Goal: Transaction & Acquisition: Subscribe to service/newsletter

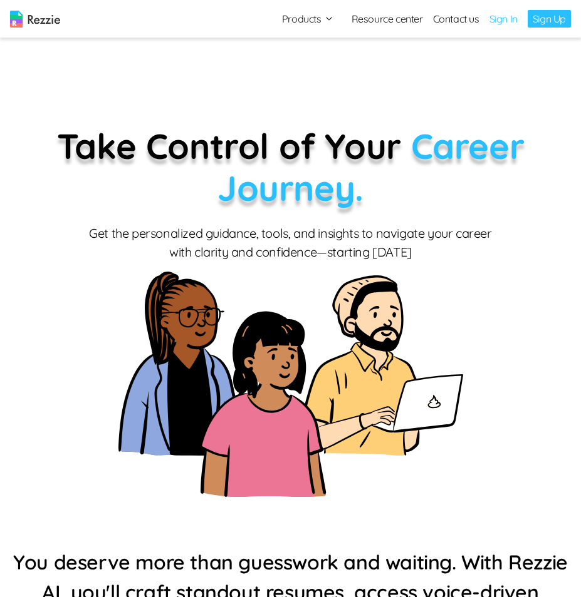
click at [512, 23] on link "Sign In" at bounding box center [503, 18] width 28 height 15
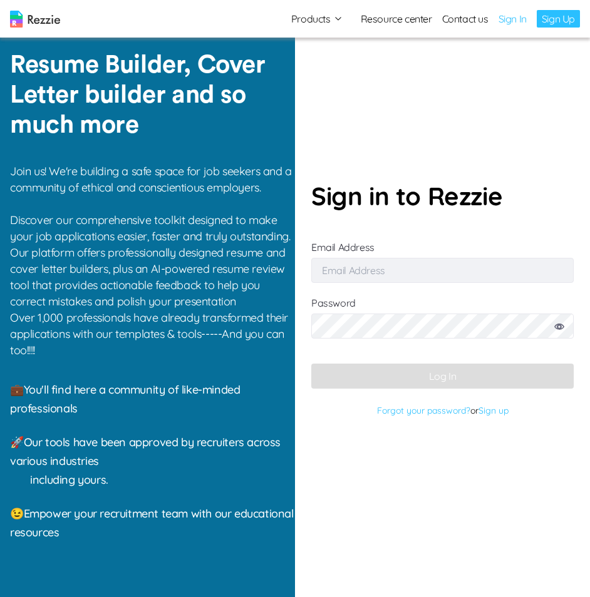
click at [349, 275] on input "Email Address" at bounding box center [442, 270] width 262 height 25
type input "sulejob339@gmail.com"
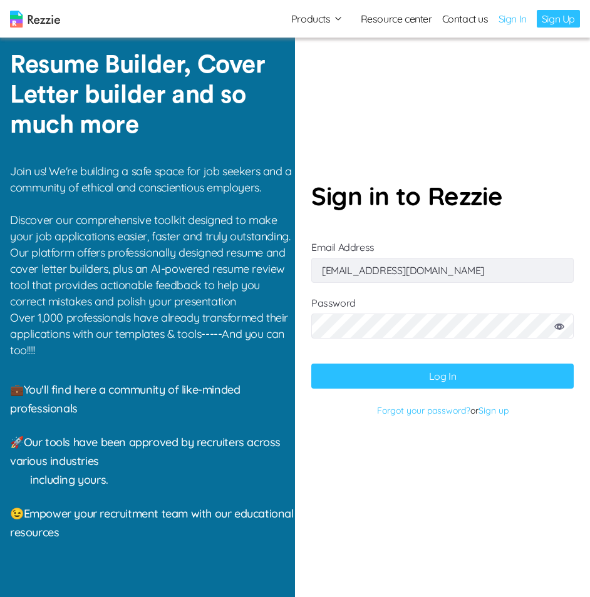
click at [446, 383] on button "Log In" at bounding box center [442, 376] width 262 height 25
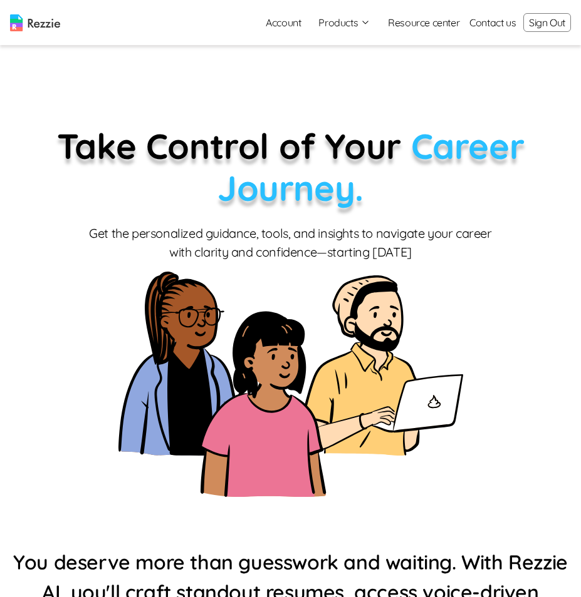
click at [349, 24] on button "Products" at bounding box center [344, 22] width 52 height 15
click at [332, 71] on link "AI Resume Review" at bounding box center [357, 71] width 153 height 25
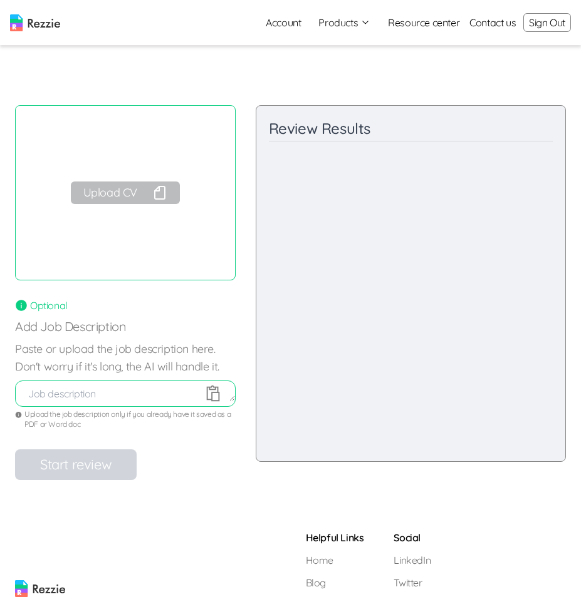
click at [438, 26] on link "Resource center" at bounding box center [423, 22] width 71 height 15
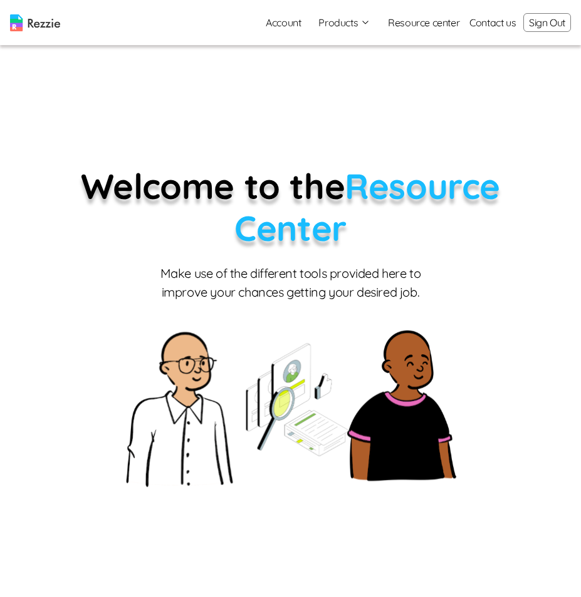
click at [293, 26] on link "Account" at bounding box center [283, 22] width 55 height 25
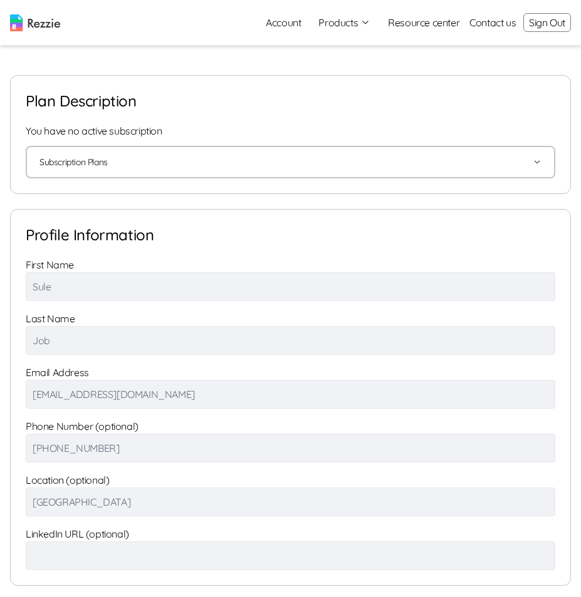
click at [363, 23] on button "Products" at bounding box center [344, 22] width 52 height 15
click at [458, 24] on link "Resource center" at bounding box center [423, 22] width 71 height 15
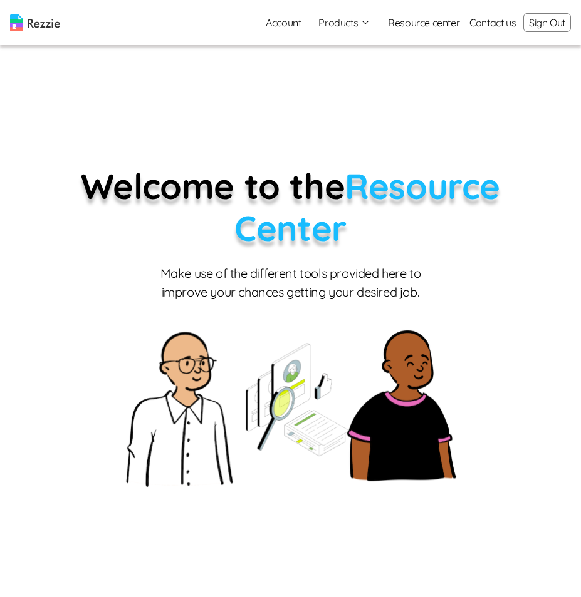
click at [430, 23] on link "Resource center" at bounding box center [423, 22] width 71 height 15
click at [426, 25] on link "Resource center" at bounding box center [423, 22] width 71 height 15
click at [492, 21] on link "Contact us" at bounding box center [492, 22] width 46 height 15
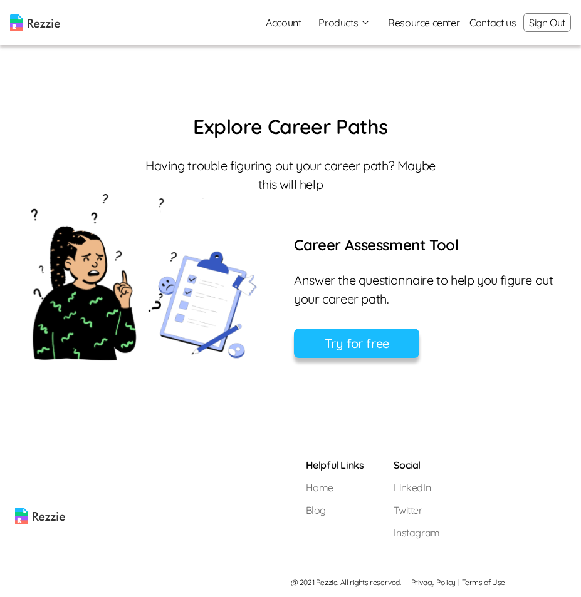
scroll to position [819, 0]
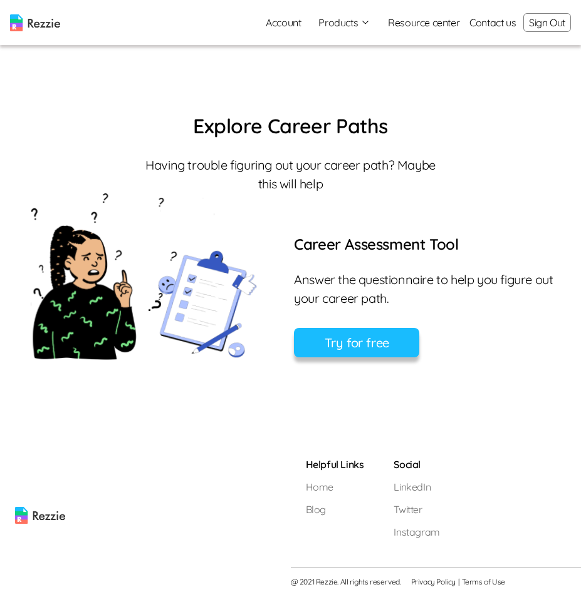
click at [29, 514] on img at bounding box center [40, 490] width 50 height 67
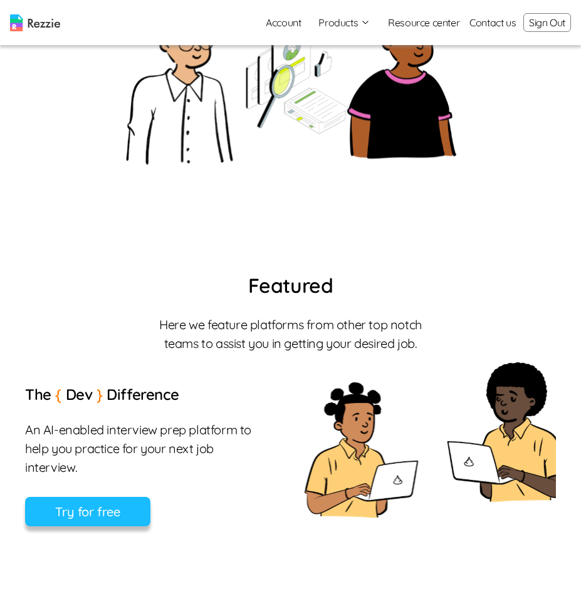
scroll to position [318, 0]
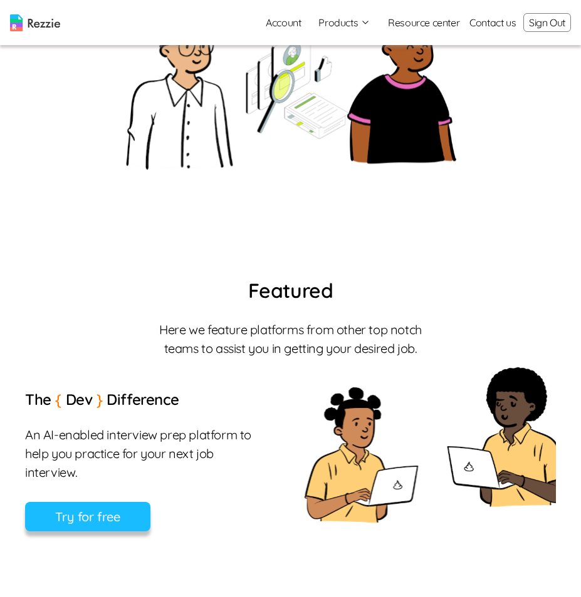
click at [284, 25] on link "Account" at bounding box center [283, 22] width 55 height 25
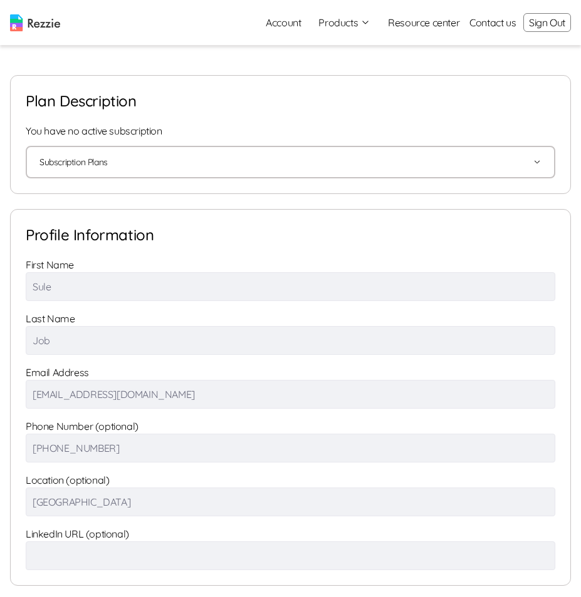
click at [539, 160] on icon "button" at bounding box center [536, 162] width 9 height 9
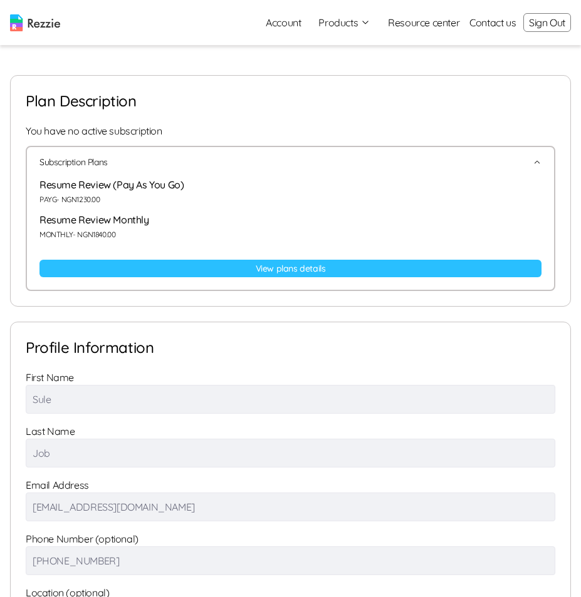
click at [98, 228] on div "Resume Review Monthly MONTHLY - NGN 1840.00" at bounding box center [290, 226] width 502 height 28
click at [100, 224] on p "Resume Review Monthly" at bounding box center [290, 219] width 502 height 15
click at [255, 267] on link "View plans details" at bounding box center [290, 269] width 502 height 18
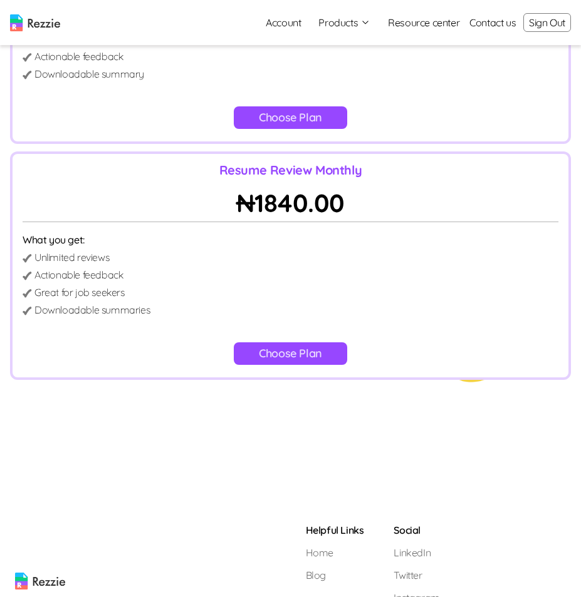
scroll to position [251, 0]
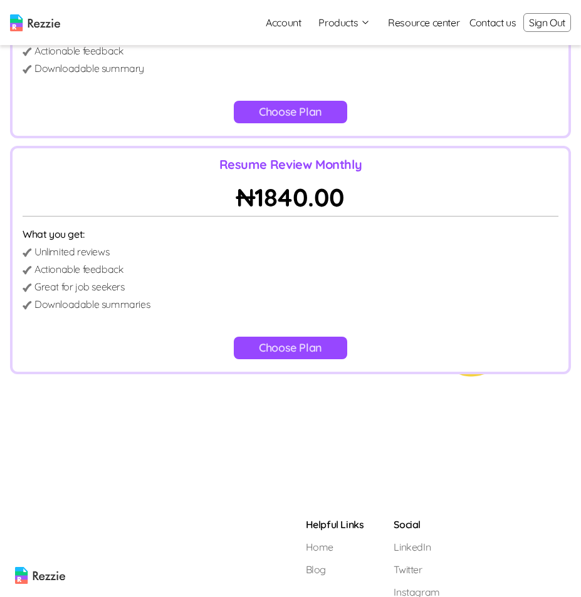
click at [287, 348] on button "Choose Plan" at bounding box center [290, 348] width 113 height 23
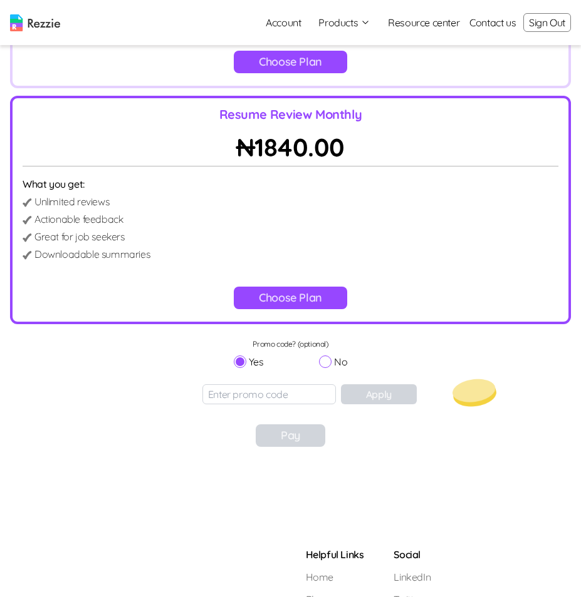
scroll to position [311, 0]
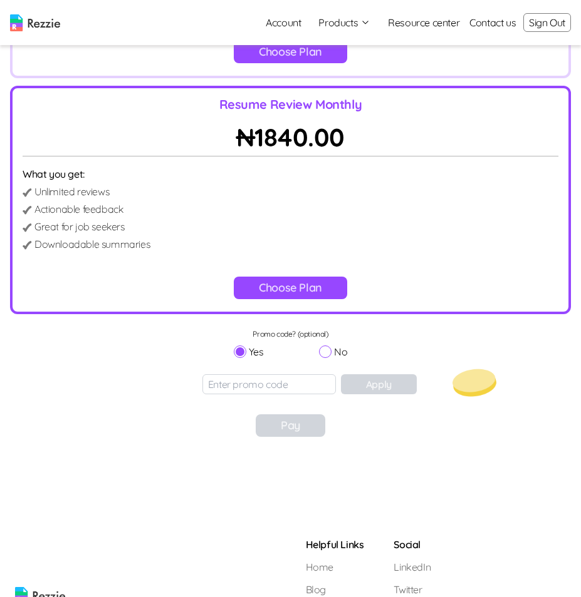
click at [328, 349] on input "No" at bounding box center [325, 352] width 13 height 13
radio input "true"
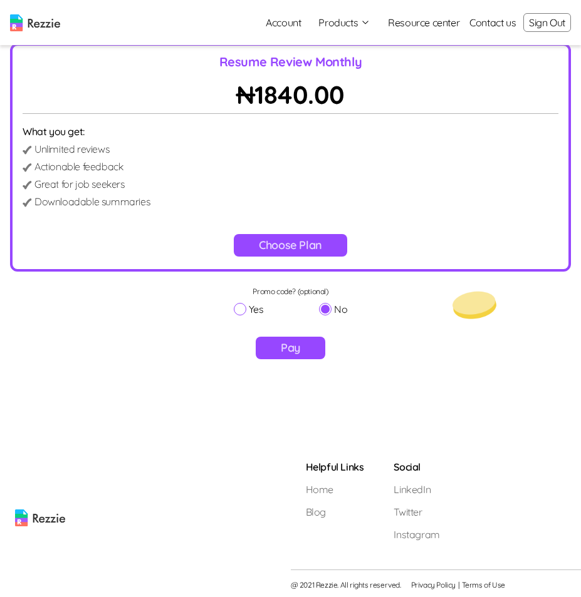
scroll to position [356, 0]
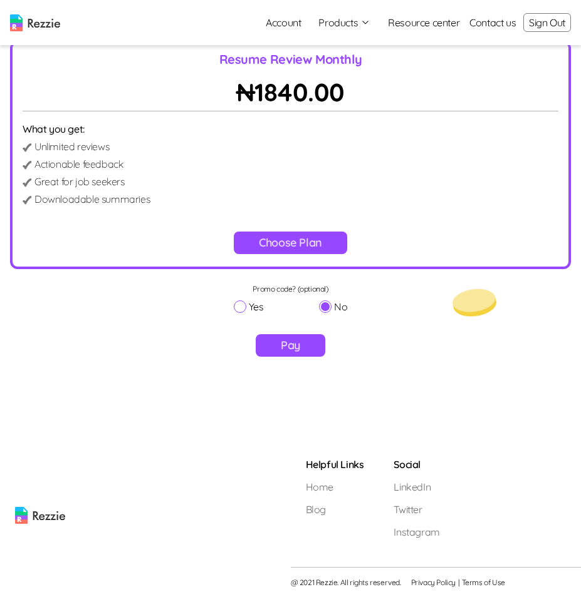
click at [287, 349] on button "Pay" at bounding box center [291, 345] width 70 height 23
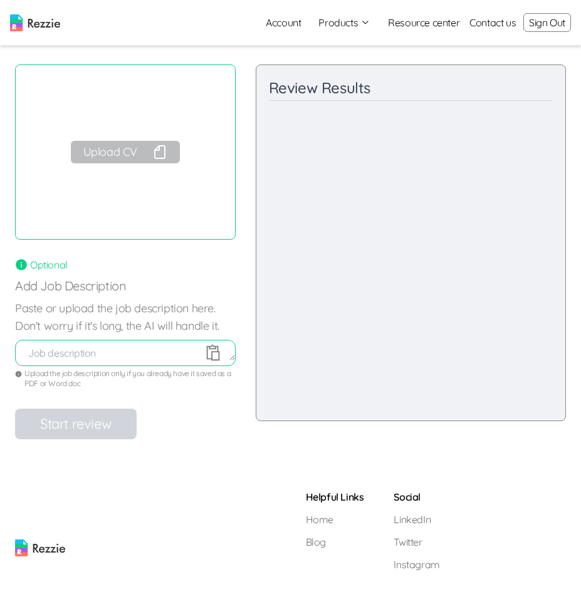
scroll to position [73, 0]
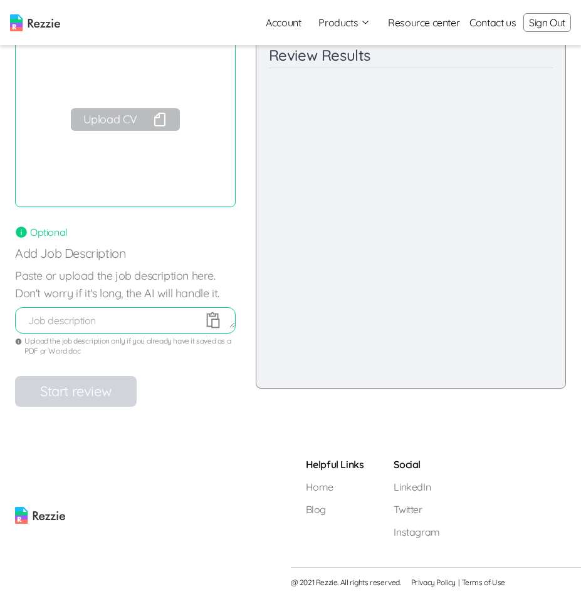
click at [215, 319] on icon at bounding box center [212, 321] width 13 height 16
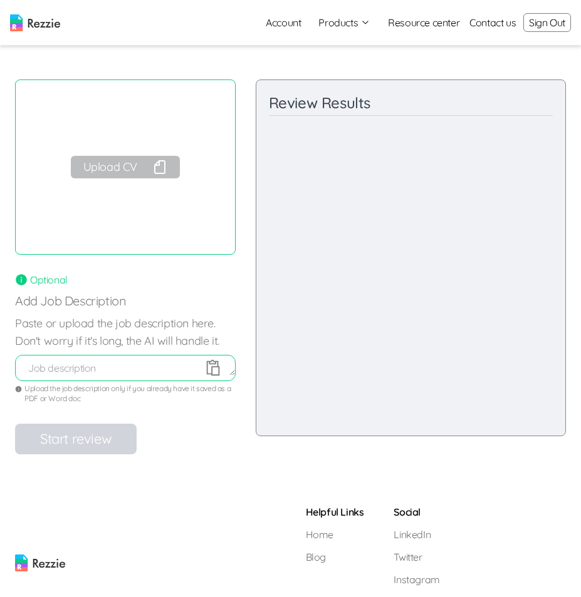
scroll to position [0, 0]
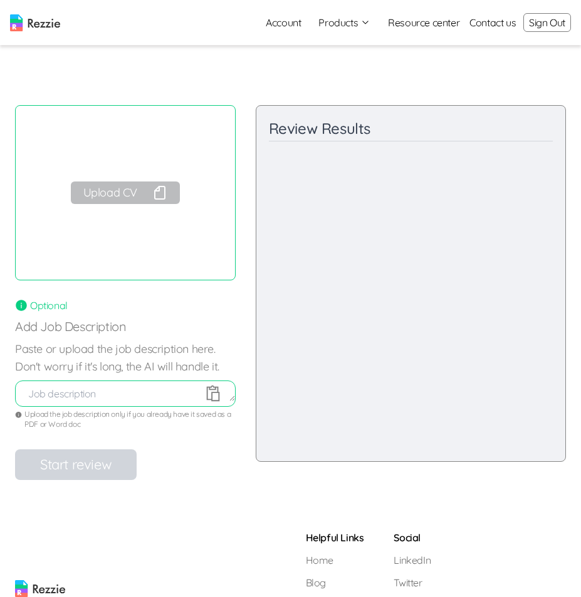
click at [157, 190] on icon "button" at bounding box center [160, 193] width 10 height 13
click at [122, 198] on button "Upload CV" at bounding box center [125, 193] width 109 height 23
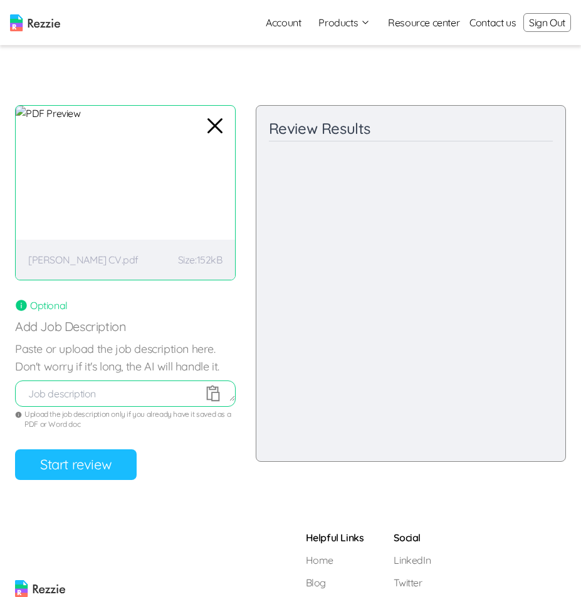
click at [78, 469] on button "Start review" at bounding box center [75, 465] width 121 height 31
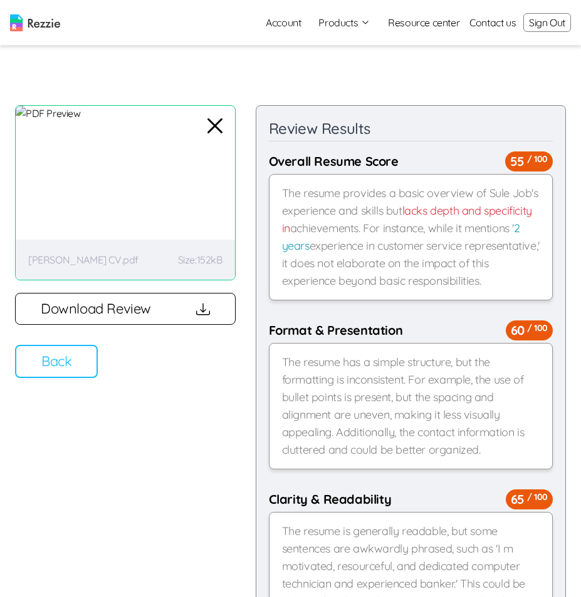
click at [201, 315] on icon "button" at bounding box center [203, 309] width 14 height 14
drag, startPoint x: 217, startPoint y: 127, endPoint x: 220, endPoint y: 133, distance: 7.3
click at [217, 127] on icon "button" at bounding box center [215, 126] width 30 height 30
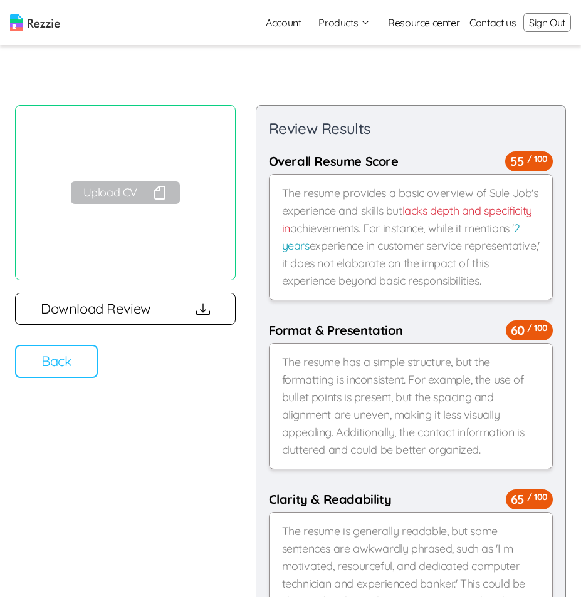
click at [356, 23] on button "Products" at bounding box center [344, 22] width 52 height 15
click at [390, 48] on link "Resume & Cover Letter Builder" at bounding box center [357, 46] width 153 height 25
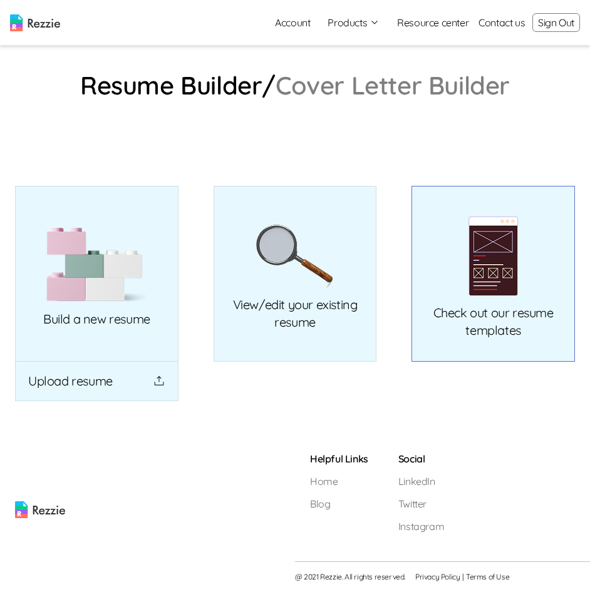
click at [493, 299] on link "Check out our resume templates" at bounding box center [492, 274] width 163 height 176
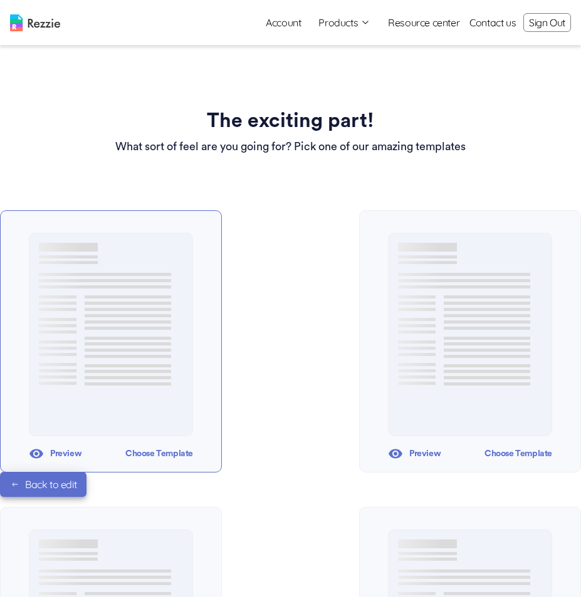
click at [141, 452] on div "Choose Template" at bounding box center [159, 454] width 68 height 19
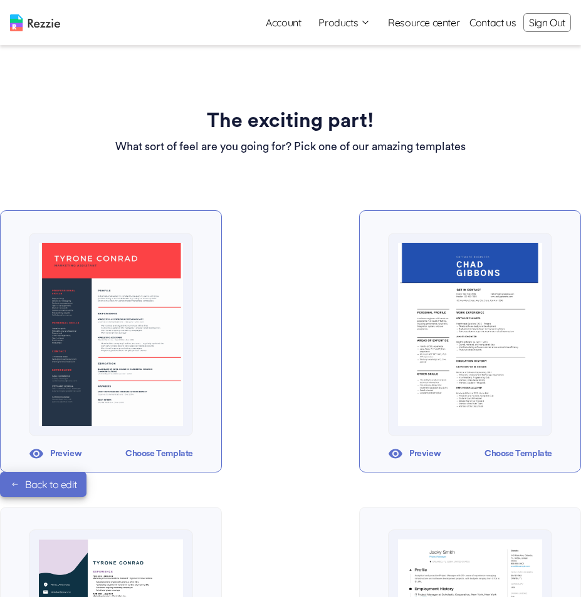
click at [442, 370] on img at bounding box center [470, 334] width 144 height 183
click at [469, 349] on img at bounding box center [470, 334] width 144 height 183
click at [514, 452] on div "Choose Template" at bounding box center [518, 454] width 68 height 19
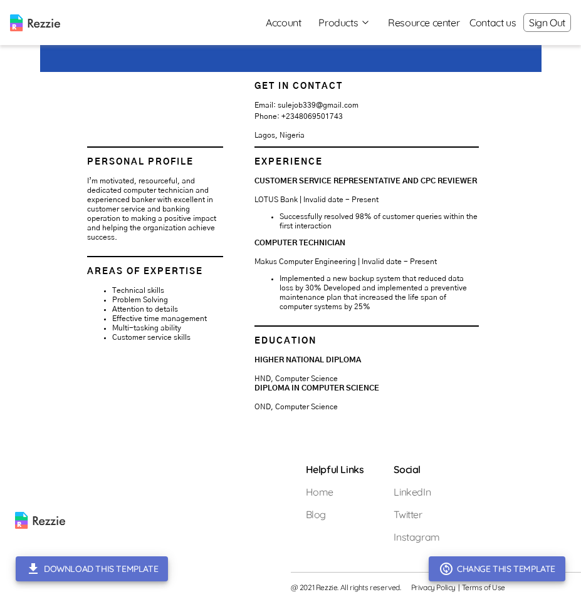
scroll to position [180, 0]
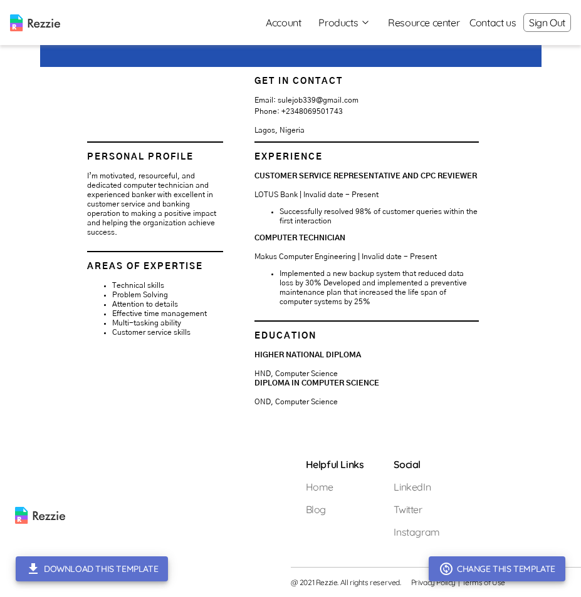
click at [359, 194] on img at bounding box center [290, 151] width 501 height 512
click at [500, 566] on button "Change this template" at bounding box center [496, 569] width 137 height 25
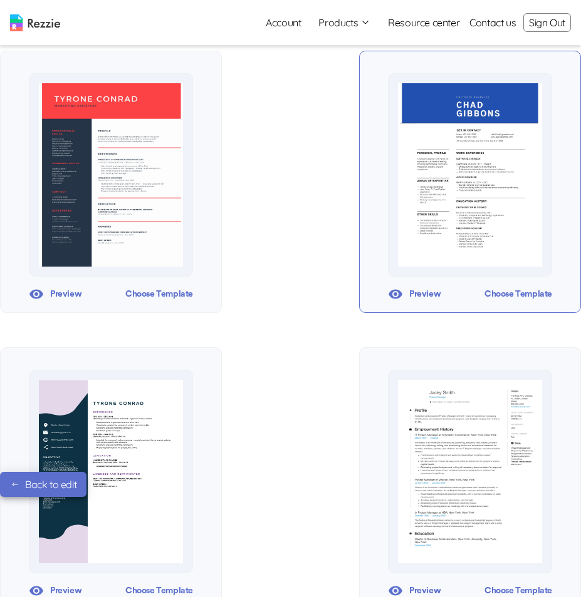
scroll to position [376, 0]
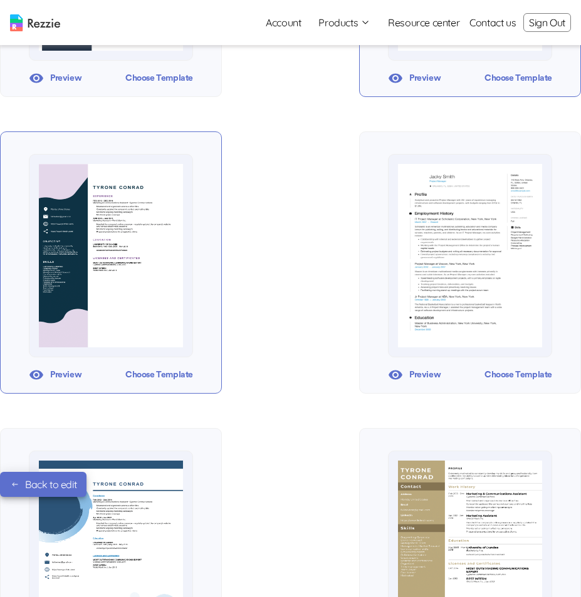
click at [59, 376] on div "Preview" at bounding box center [55, 375] width 53 height 19
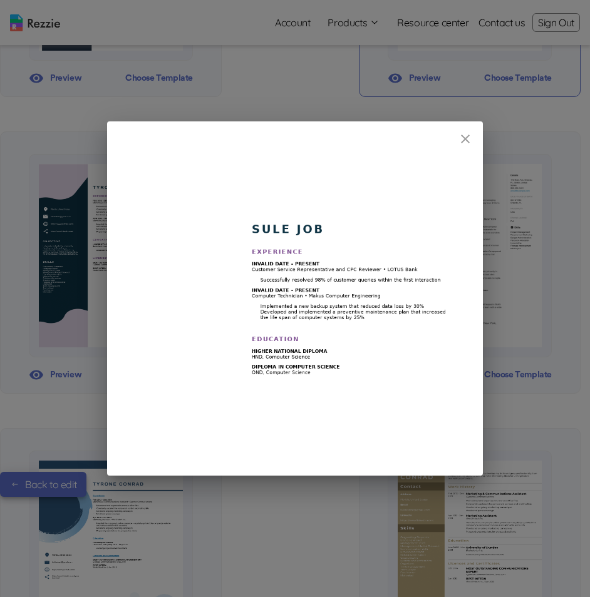
click at [463, 136] on icon "close" at bounding box center [465, 139] width 15 height 15
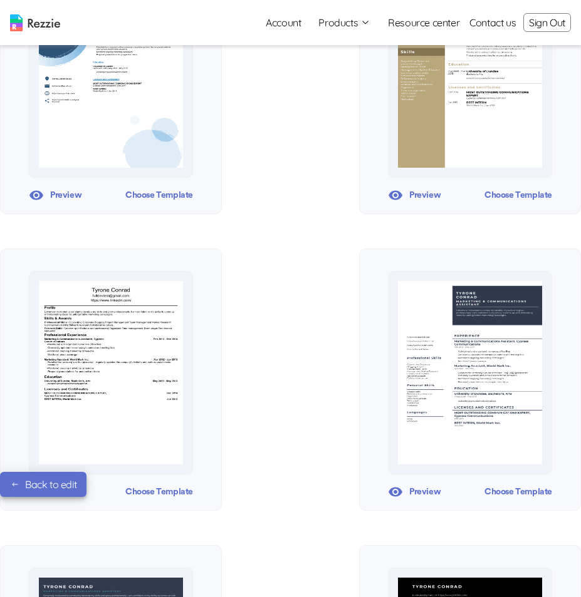
scroll to position [501, 0]
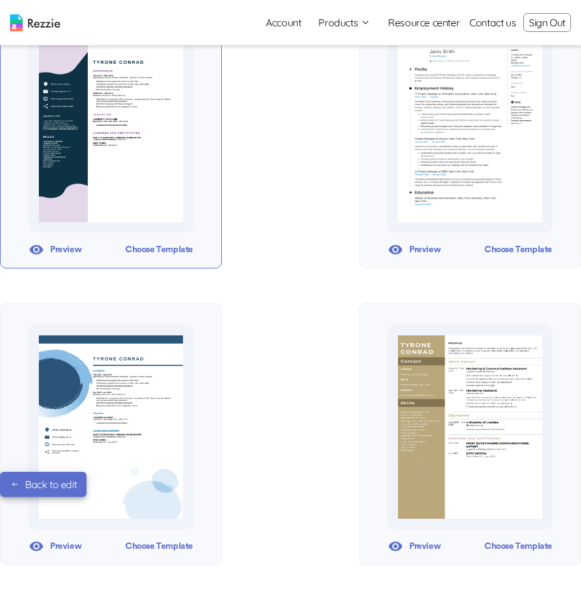
click at [85, 131] on img at bounding box center [111, 130] width 144 height 183
click at [134, 248] on div "Choose Template" at bounding box center [159, 249] width 68 height 19
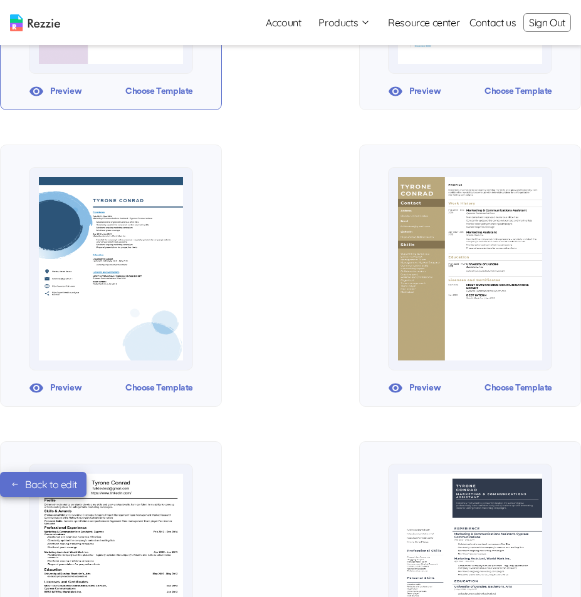
scroll to position [752, 0]
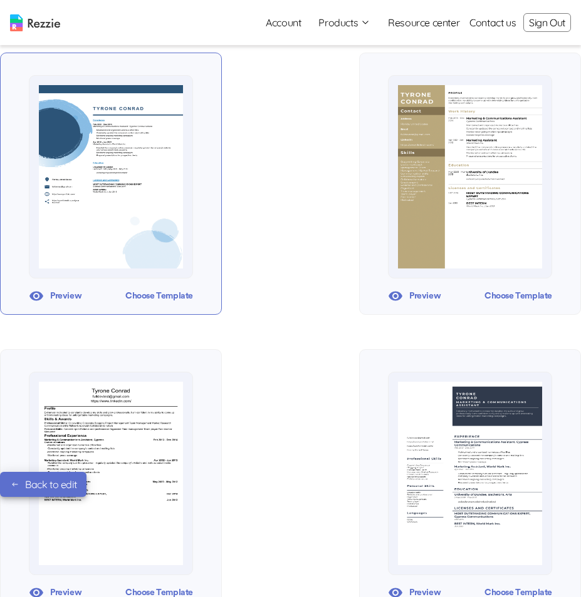
click at [59, 147] on img at bounding box center [111, 176] width 144 height 183
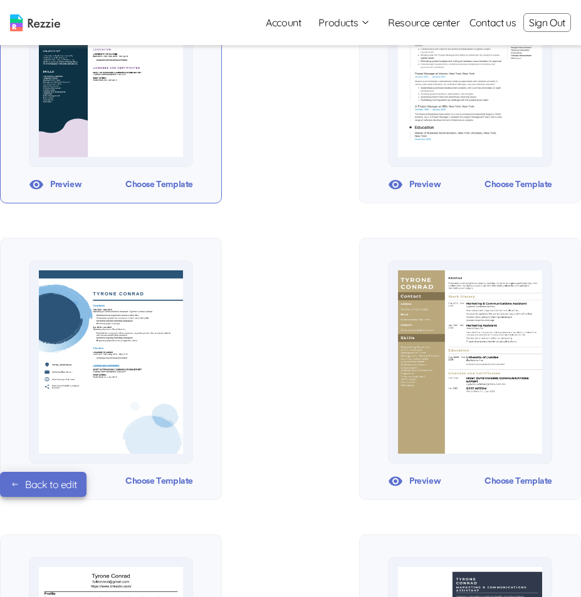
scroll to position [348, 0]
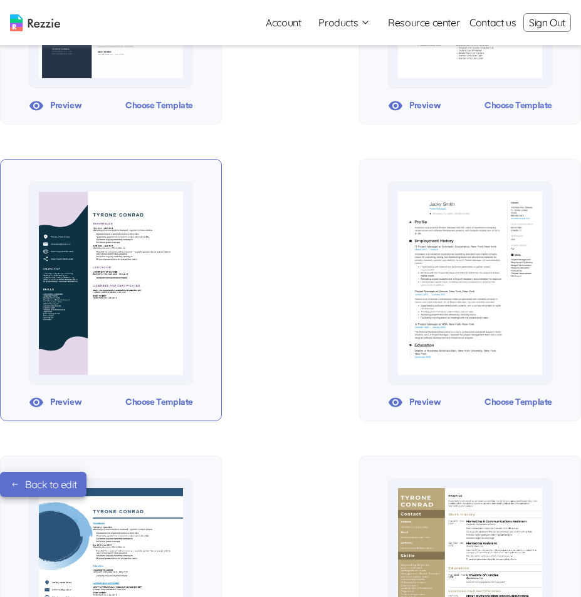
click at [88, 274] on img at bounding box center [111, 283] width 144 height 183
click at [155, 406] on div "Choose Template" at bounding box center [159, 402] width 68 height 19
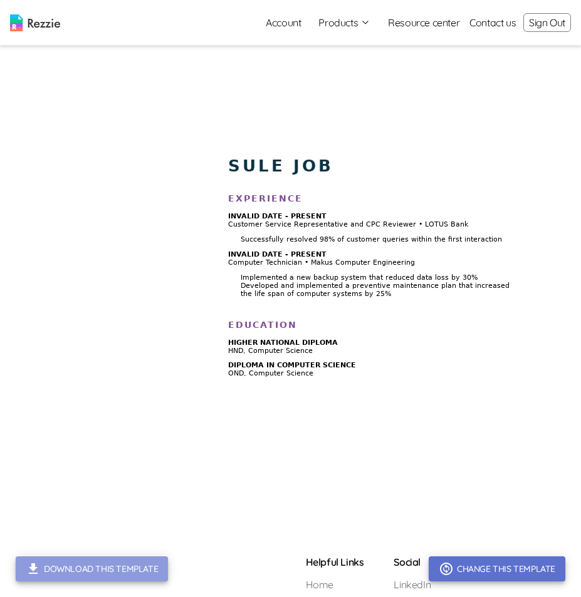
drag, startPoint x: 84, startPoint y: 569, endPoint x: 96, endPoint y: 535, distance: 35.3
click at [85, 567] on button "Download this template" at bounding box center [92, 569] width 152 height 25
click at [145, 159] on img at bounding box center [290, 290] width 501 height 430
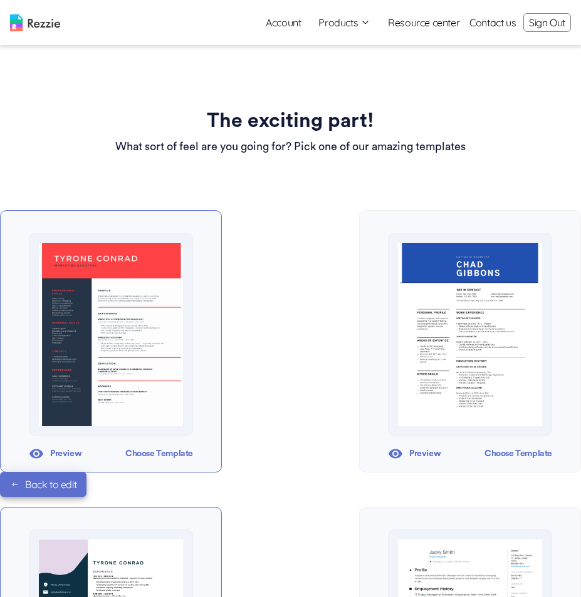
click at [140, 462] on div "Choose Template" at bounding box center [159, 454] width 68 height 19
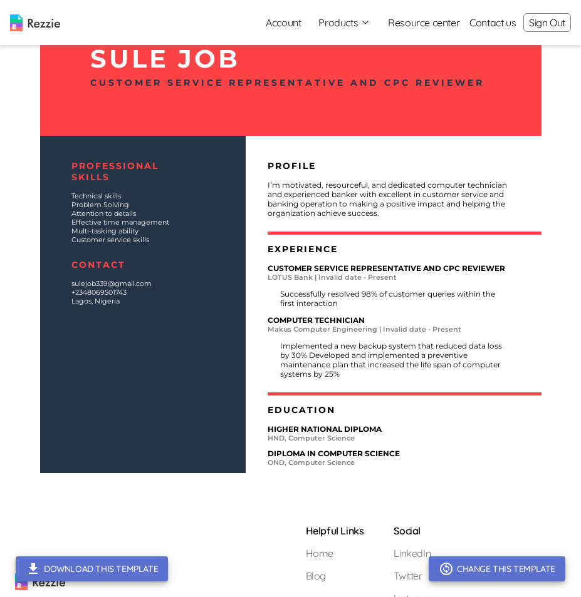
scroll to position [162, 0]
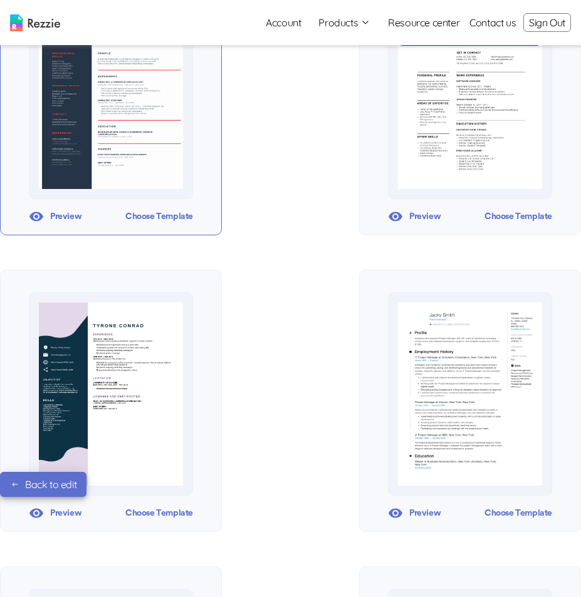
scroll to position [313, 0]
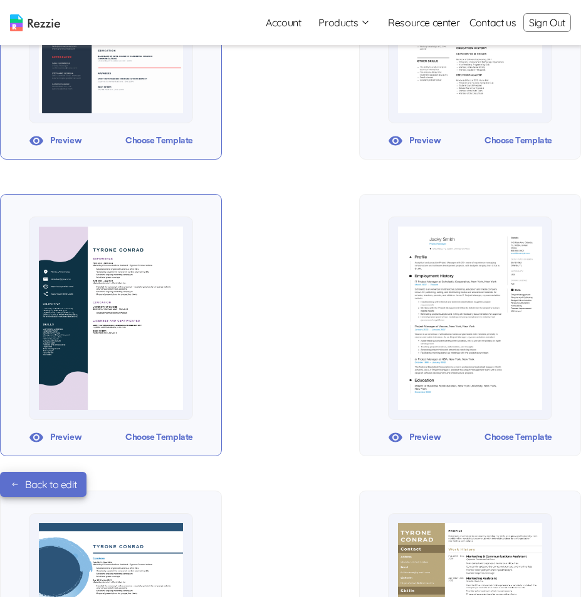
click at [53, 309] on img at bounding box center [111, 318] width 144 height 183
click at [135, 438] on div "Choose Template" at bounding box center [159, 437] width 68 height 19
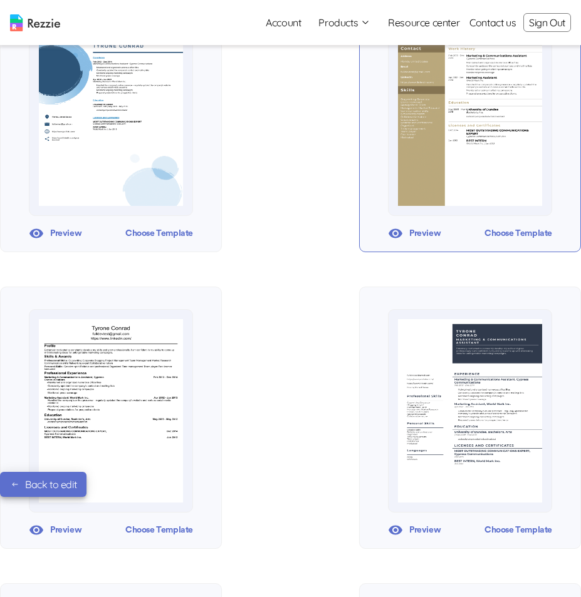
click at [475, 111] on img at bounding box center [470, 114] width 144 height 183
click at [515, 236] on div "Choose Template" at bounding box center [518, 233] width 68 height 19
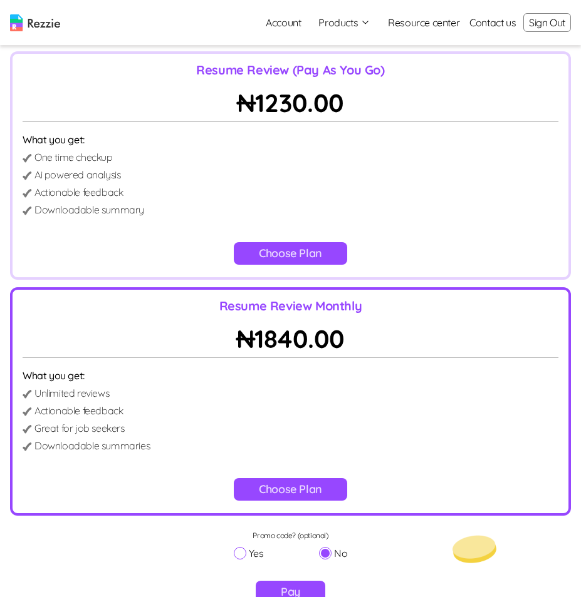
scroll to position [105, 0]
